Goal: Entertainment & Leisure: Consume media (video, audio)

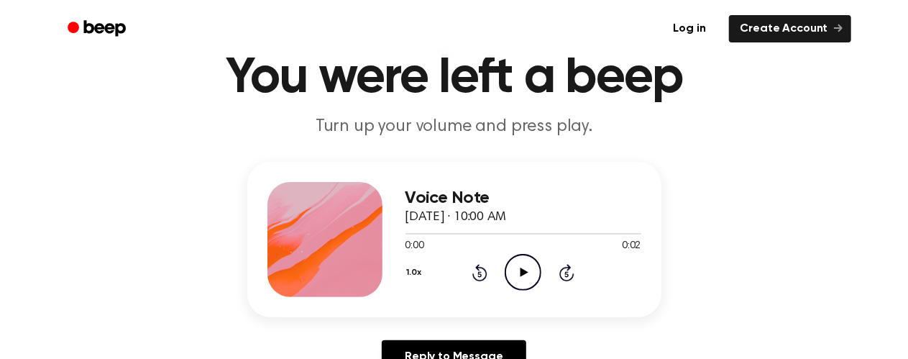
scroll to position [75, 0]
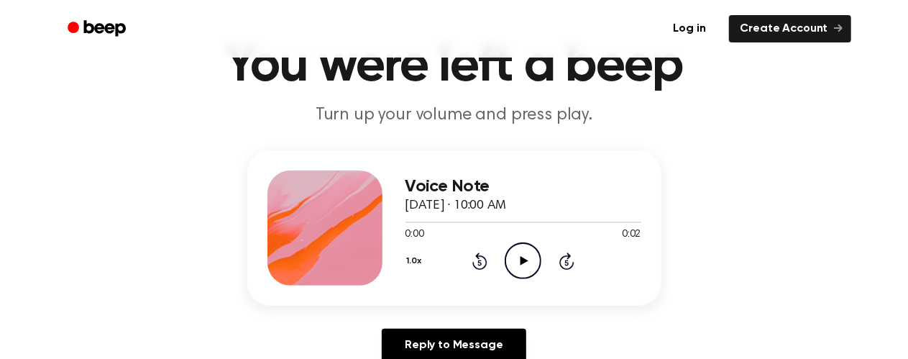
click at [525, 271] on icon "Play Audio" at bounding box center [523, 260] width 37 height 37
click at [516, 260] on icon "Play Audio" at bounding box center [523, 260] width 37 height 37
click at [514, 260] on icon "Play Audio" at bounding box center [523, 260] width 37 height 37
click at [531, 261] on icon "Play Audio" at bounding box center [523, 260] width 37 height 37
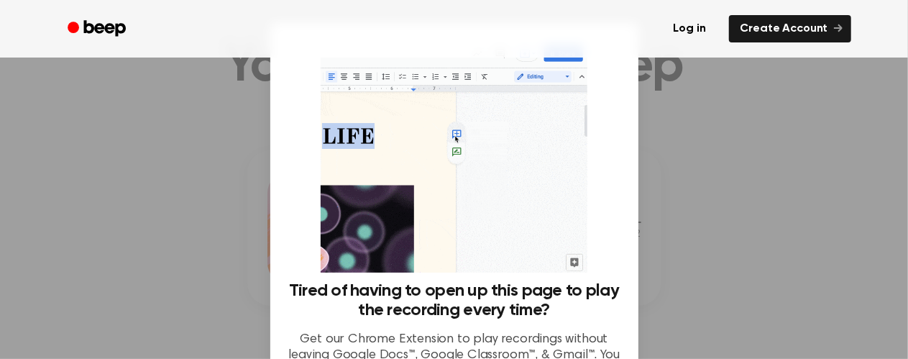
click at [187, 234] on div at bounding box center [454, 179] width 908 height 359
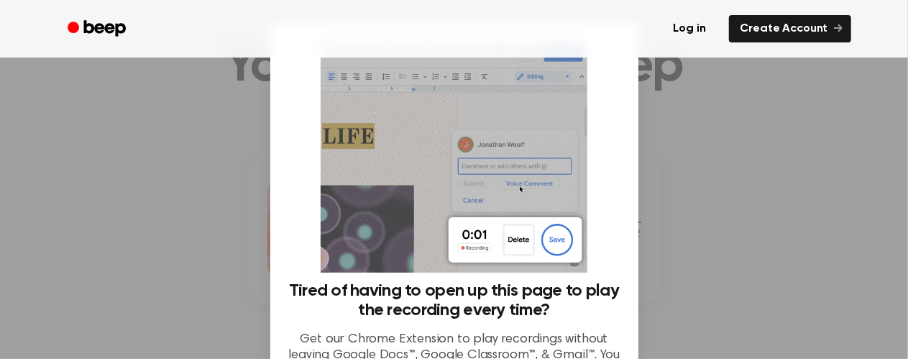
click at [198, 218] on div at bounding box center [454, 179] width 908 height 359
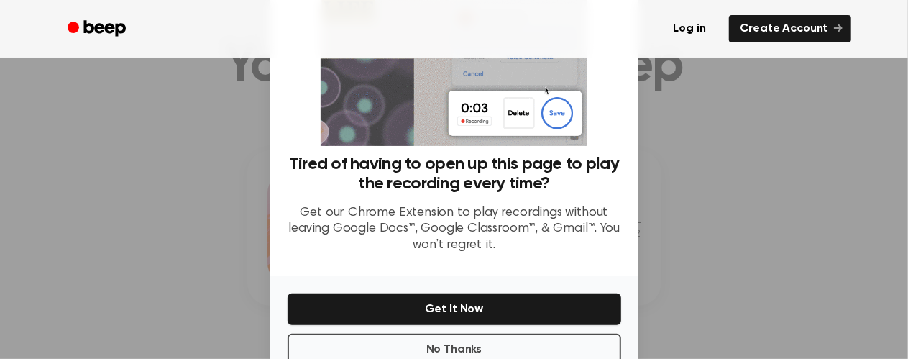
scroll to position [164, 0]
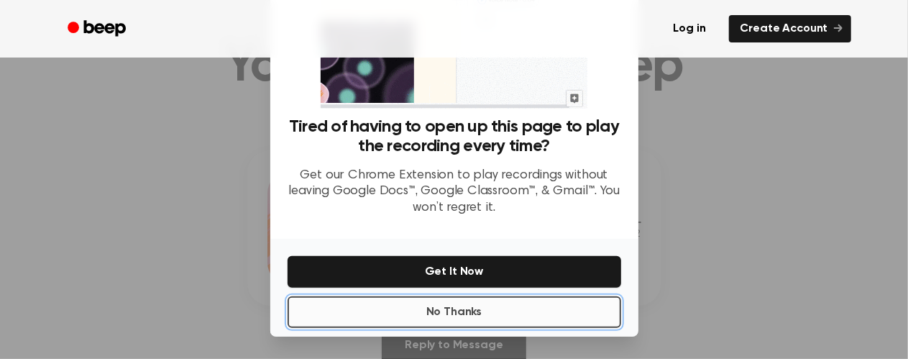
click at [480, 306] on button "No Thanks" at bounding box center [455, 312] width 334 height 32
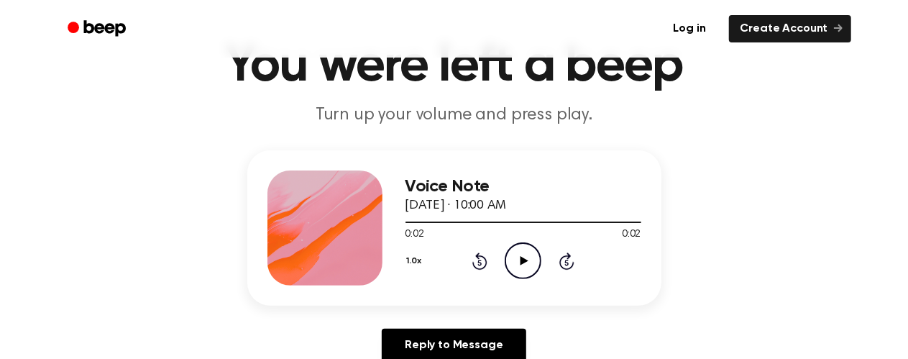
click at [516, 258] on icon "Play Audio" at bounding box center [523, 260] width 37 height 37
click at [515, 270] on icon "Play Audio" at bounding box center [523, 260] width 37 height 37
click at [525, 255] on icon "Play Audio" at bounding box center [523, 260] width 37 height 37
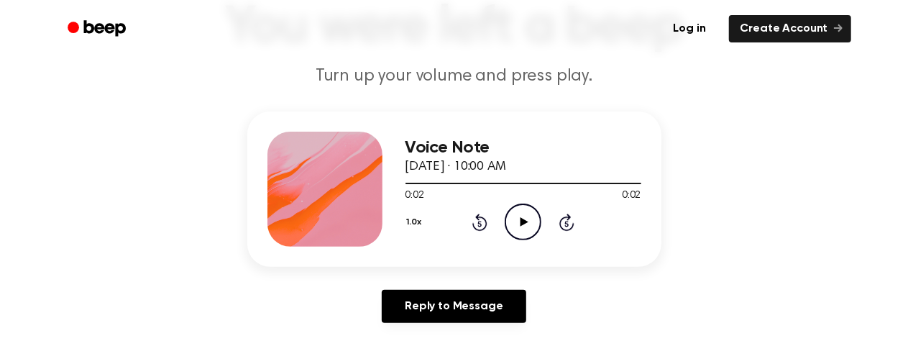
scroll to position [114, 0]
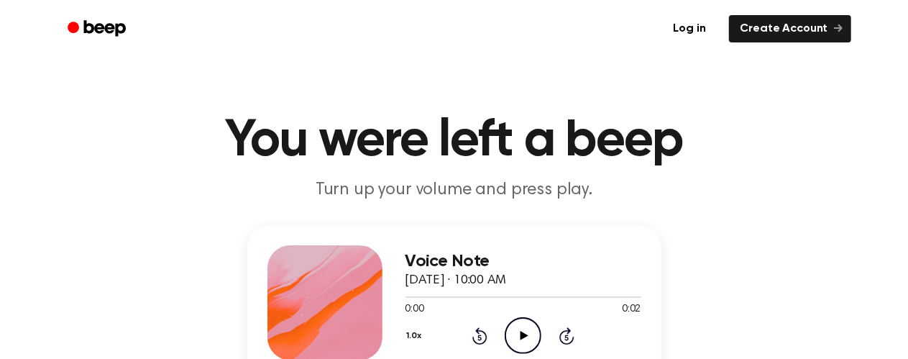
click at [519, 321] on icon "Play Audio" at bounding box center [523, 335] width 37 height 37
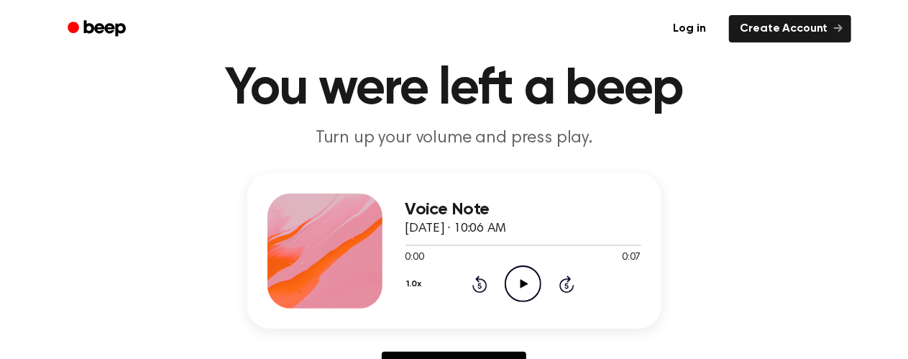
scroll to position [57, 0]
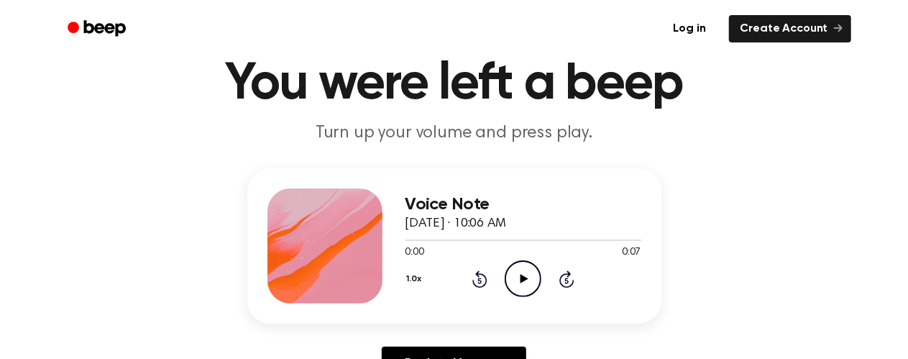
click at [516, 284] on icon "Play Audio" at bounding box center [523, 278] width 37 height 37
